Goal: Information Seeking & Learning: Learn about a topic

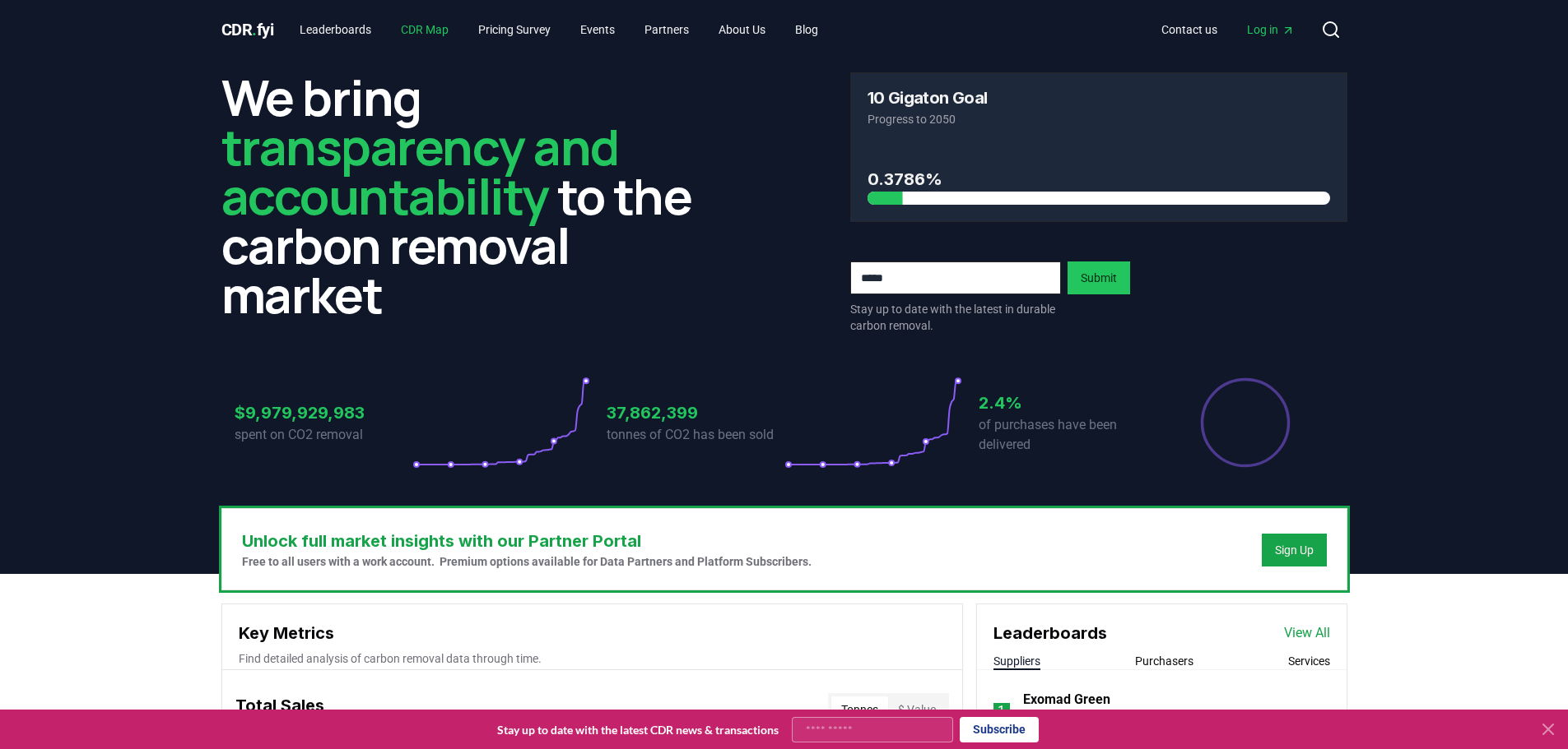
click at [424, 26] on link "CDR Map" at bounding box center [424, 29] width 74 height 30
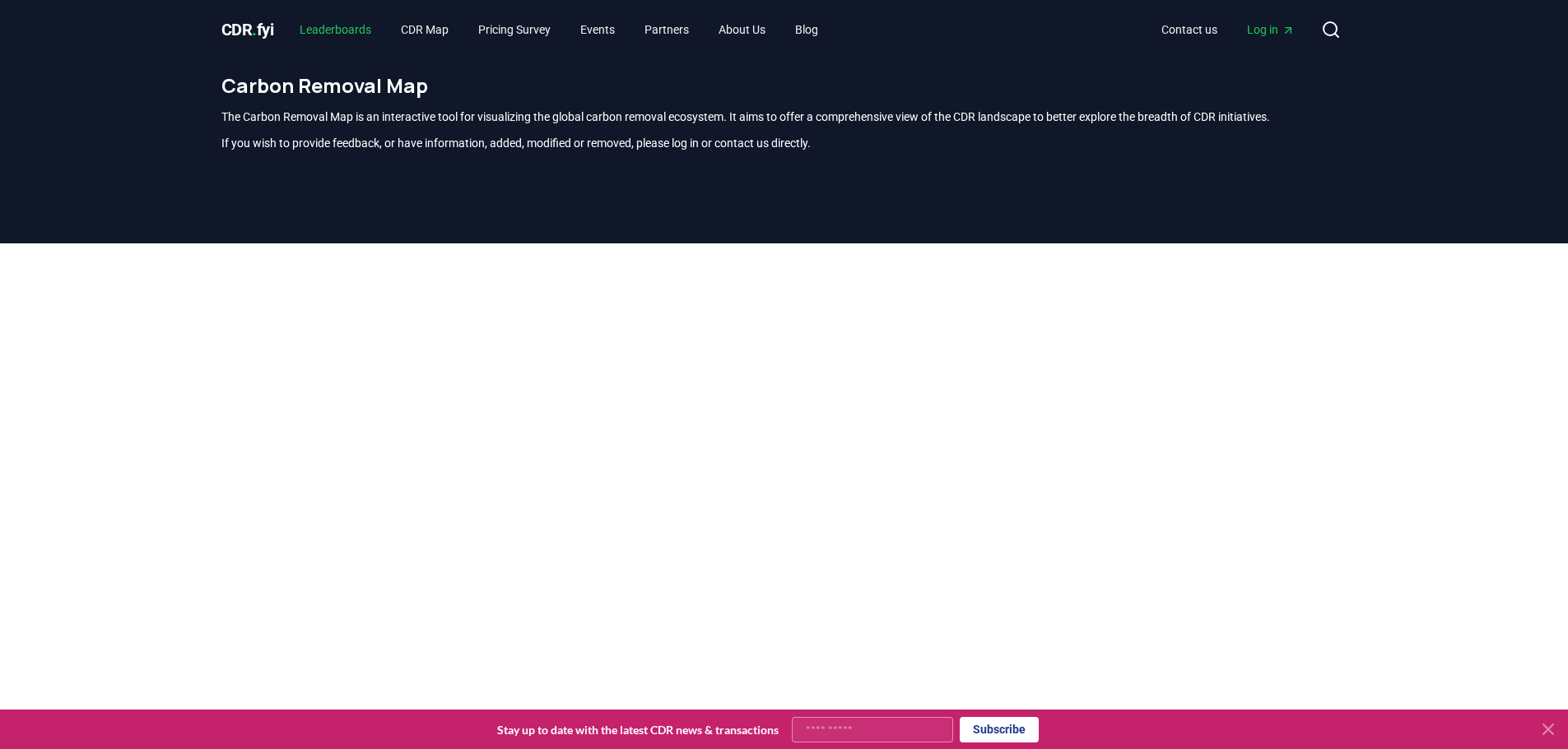
click at [365, 30] on link "Leaderboards" at bounding box center [335, 29] width 98 height 30
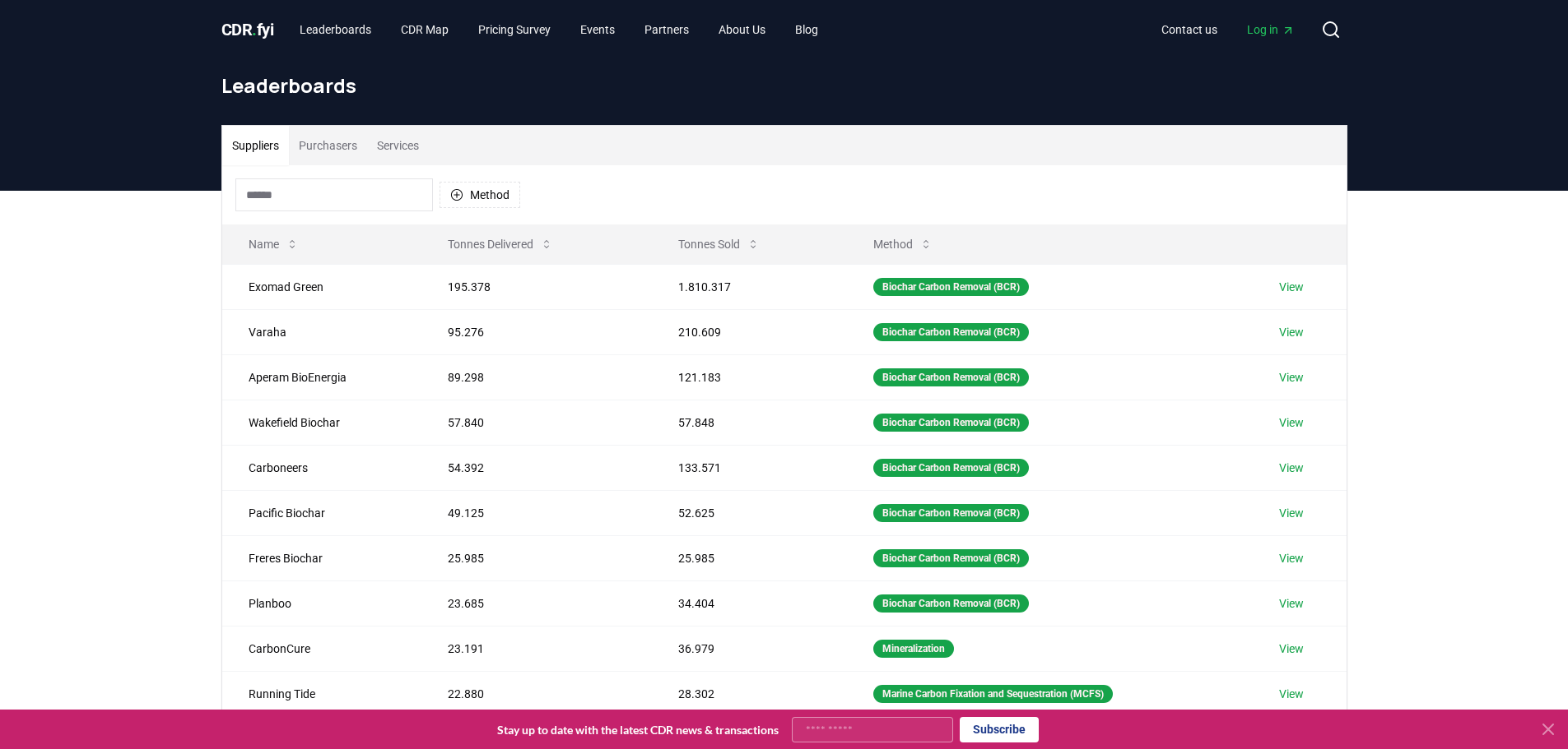
click at [350, 153] on button "Purchasers" at bounding box center [327, 145] width 78 height 39
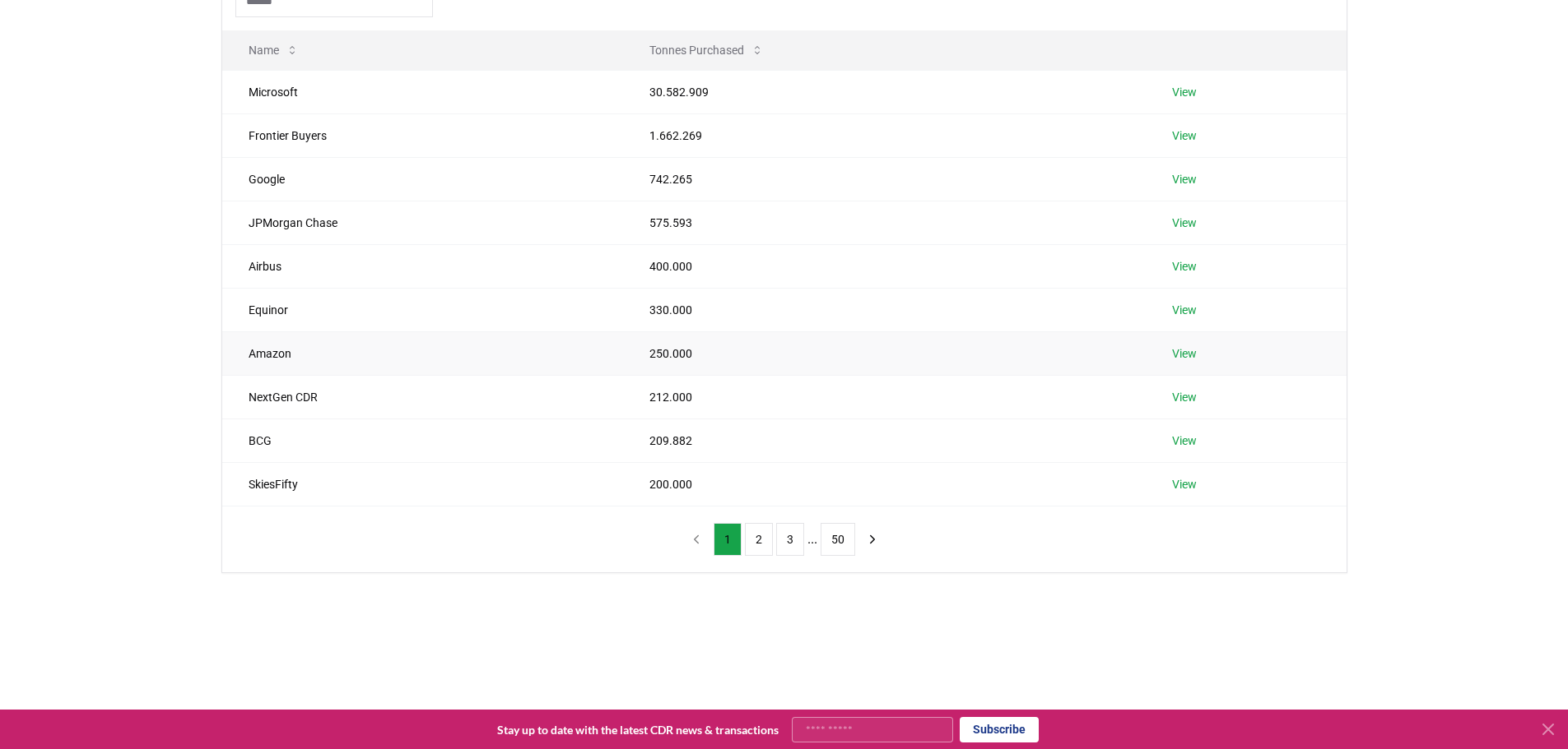
scroll to position [165, 0]
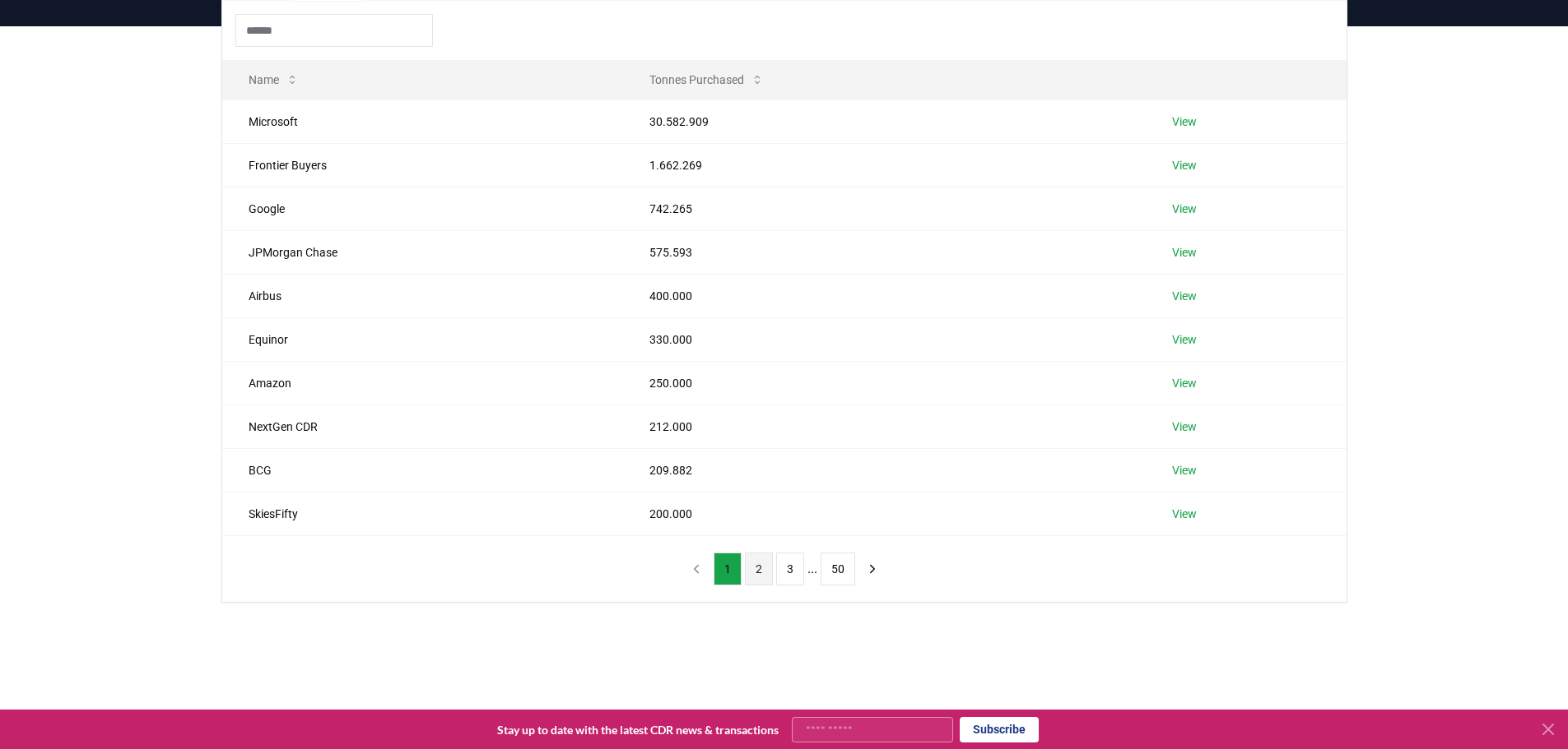
click at [765, 564] on button "2" at bounding box center [758, 569] width 28 height 33
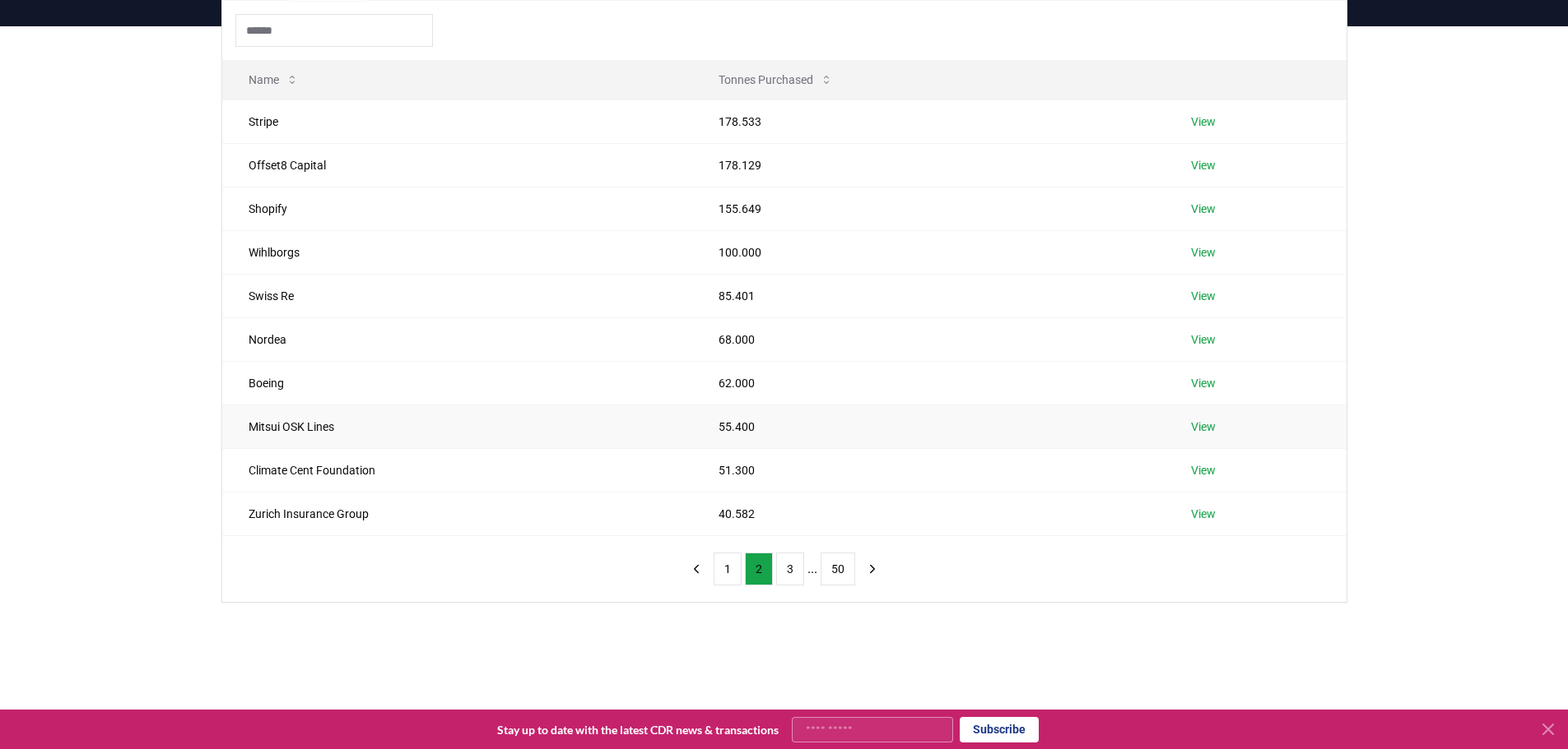
click at [535, 436] on td "Mitsui OSK Lines" at bounding box center [458, 426] width 470 height 43
click at [1199, 431] on link "View" at bounding box center [1203, 427] width 25 height 16
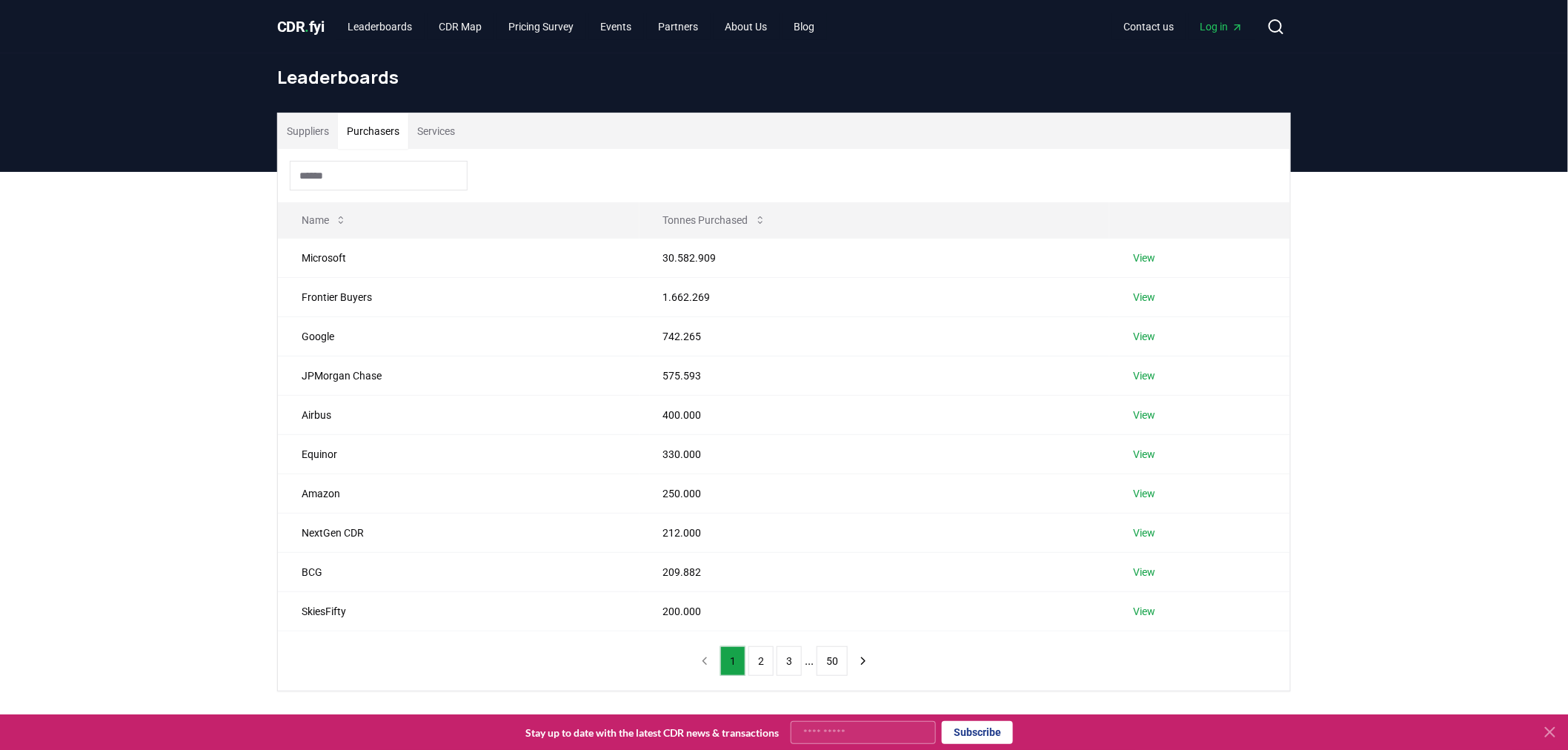
click at [367, 122] on button "Purchasers" at bounding box center [372, 130] width 70 height 35
click at [383, 186] on input at bounding box center [378, 175] width 178 height 29
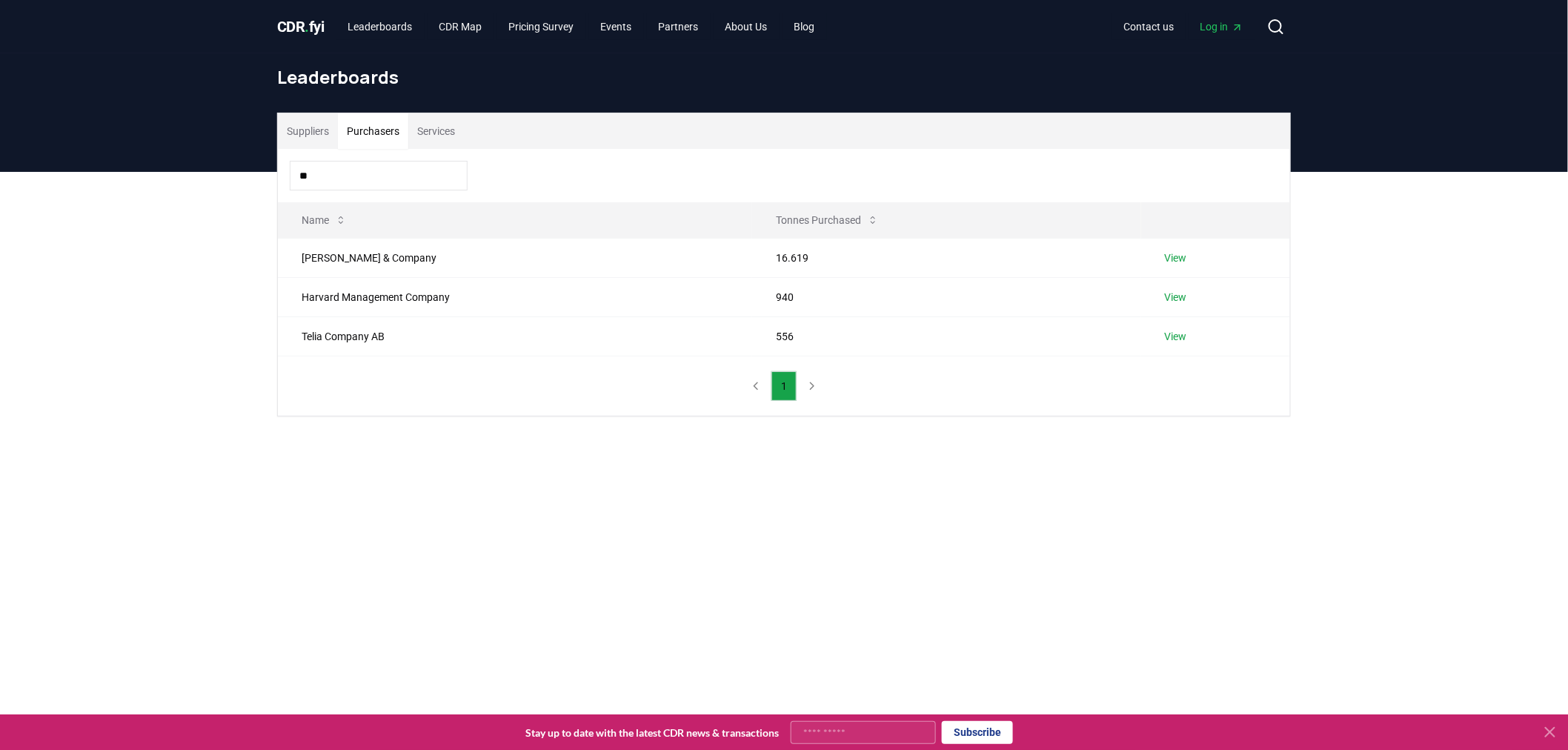
type input "**"
